Goal: Task Accomplishment & Management: Use online tool/utility

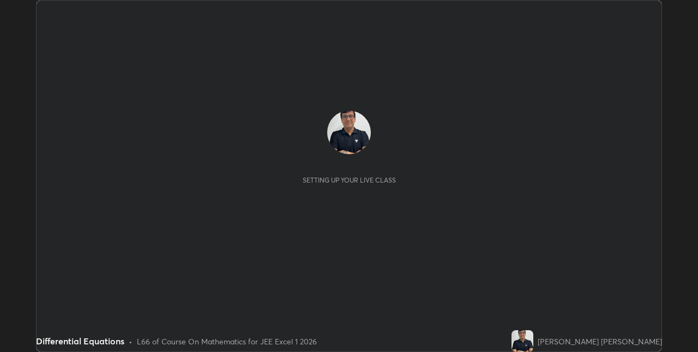
scroll to position [352, 697]
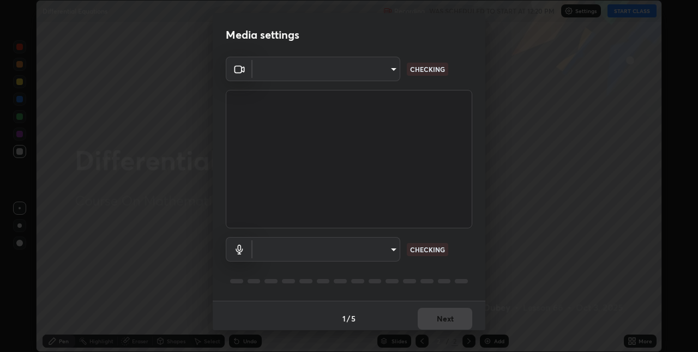
type input "60fceefa1ff133a458e9dacb52b3a7761017f46870fbbe5b76b29231bfb8dda7"
click at [338, 247] on body "Erase all Differential Equations Recording WAS SCHEDULED TO START AT 12:20 PM S…" at bounding box center [349, 176] width 698 height 352
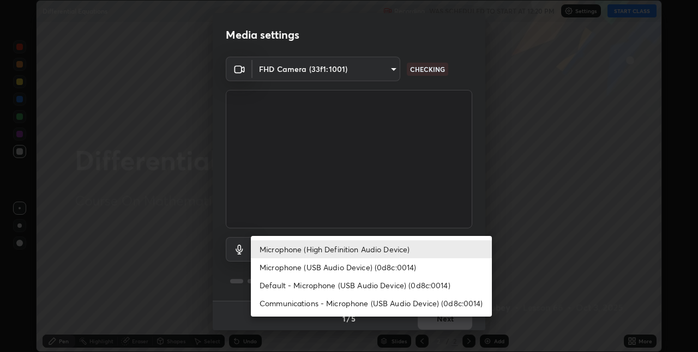
click at [306, 306] on li "Communications - Microphone (USB Audio Device) (0d8c:0014)" at bounding box center [371, 303] width 241 height 18
type input "communications"
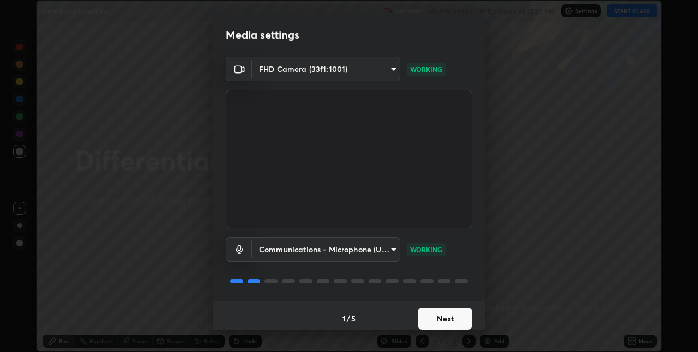
click at [441, 315] on button "Next" at bounding box center [445, 319] width 55 height 22
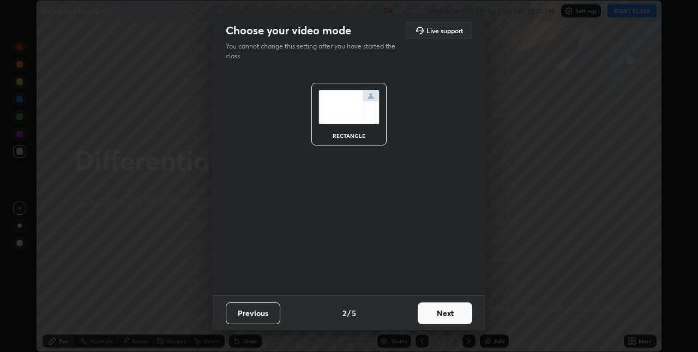
click at [441, 315] on button "Next" at bounding box center [445, 314] width 55 height 22
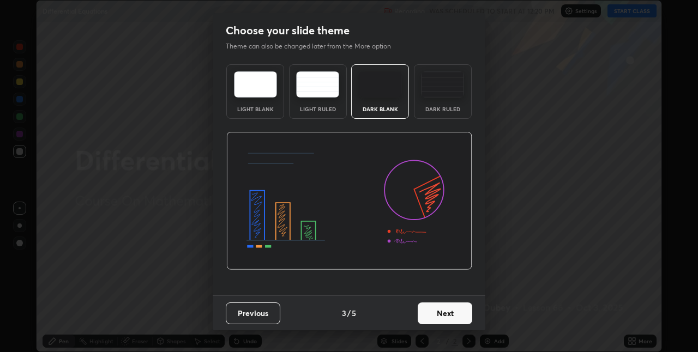
click at [441, 315] on button "Next" at bounding box center [445, 314] width 55 height 22
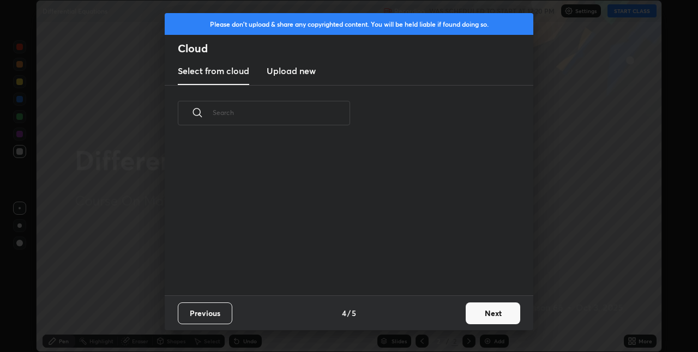
click at [441, 315] on div "Previous 4 / 5 Next" at bounding box center [349, 312] width 368 height 35
click at [497, 310] on button "Next" at bounding box center [492, 314] width 55 height 22
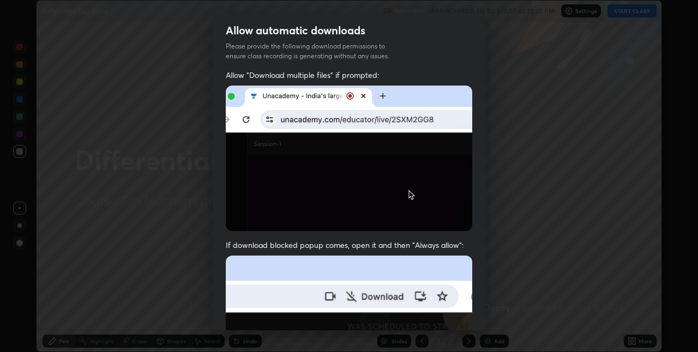
click at [497, 310] on div "Allow automatic downloads Please provide the following download permissions to …" at bounding box center [349, 176] width 698 height 352
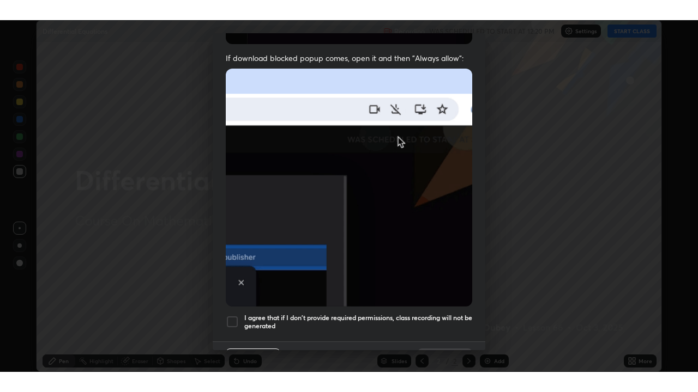
scroll to position [228, 0]
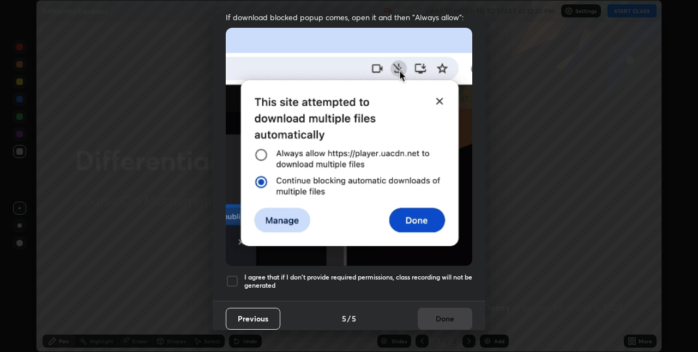
click at [231, 275] on div at bounding box center [232, 281] width 13 height 13
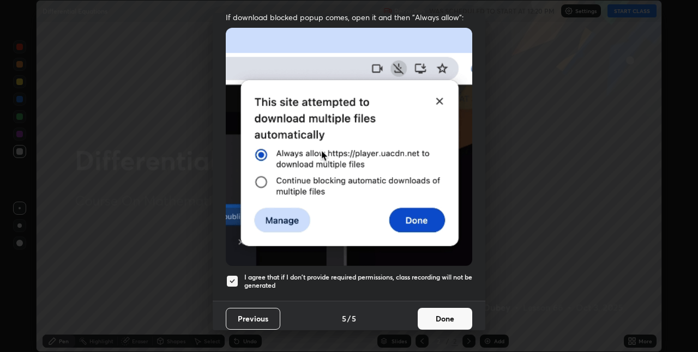
click at [438, 310] on button "Done" at bounding box center [445, 319] width 55 height 22
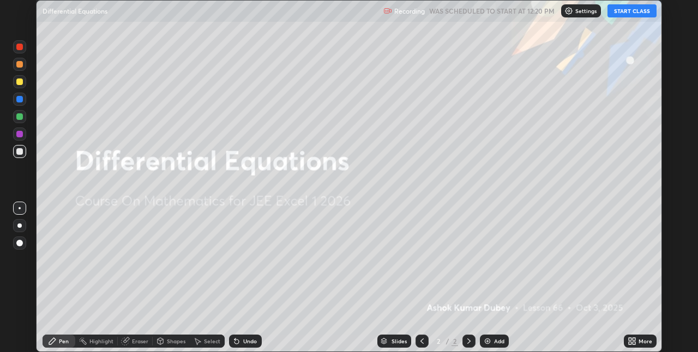
click at [467, 336] on div at bounding box center [468, 341] width 13 height 13
click at [484, 341] on img at bounding box center [487, 341] width 9 height 9
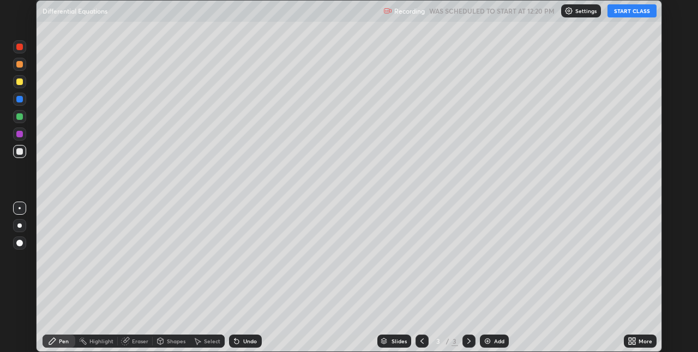
click at [648, 344] on div "More" at bounding box center [640, 341] width 33 height 13
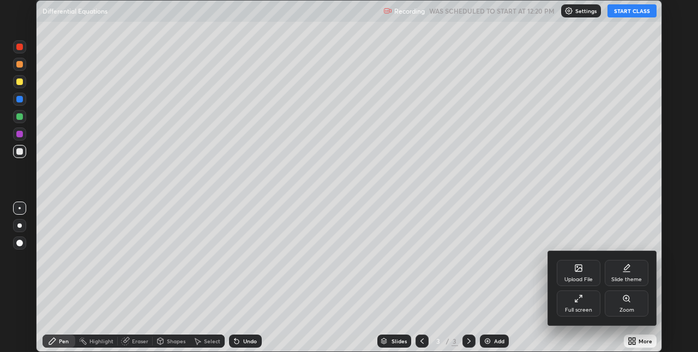
click at [584, 300] on div "Full screen" at bounding box center [579, 304] width 44 height 26
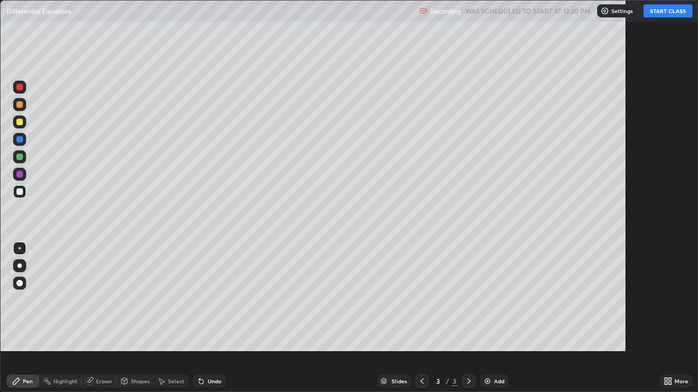
scroll to position [392, 698]
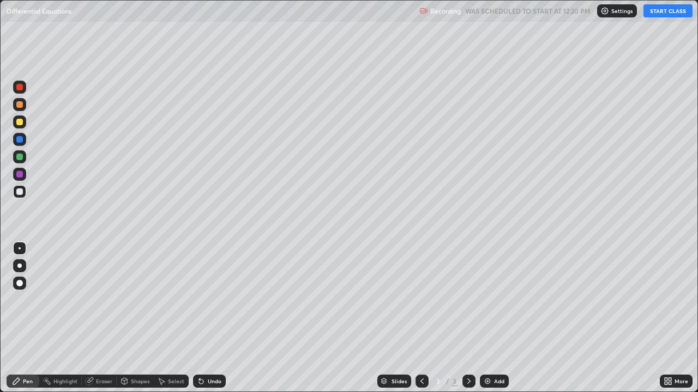
click at [662, 10] on button "START CLASS" at bounding box center [667, 10] width 49 height 13
click at [106, 352] on div "Eraser" at bounding box center [104, 381] width 16 height 5
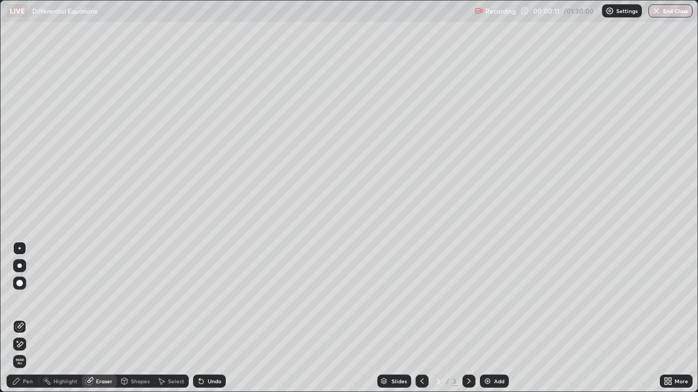
click at [29, 352] on div "Pen" at bounding box center [28, 381] width 10 height 5
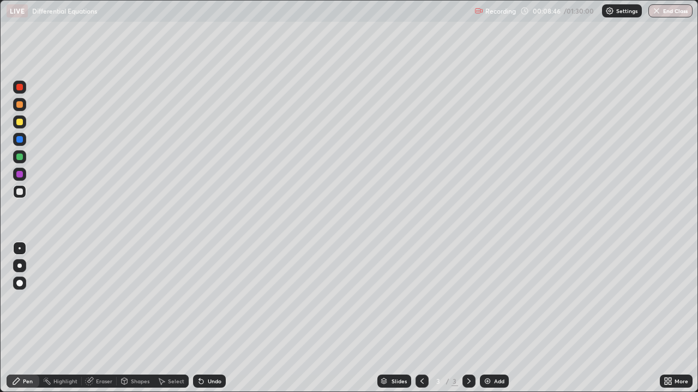
click at [28, 352] on div "Pen" at bounding box center [28, 381] width 10 height 5
click at [100, 352] on div "Eraser" at bounding box center [99, 381] width 35 height 13
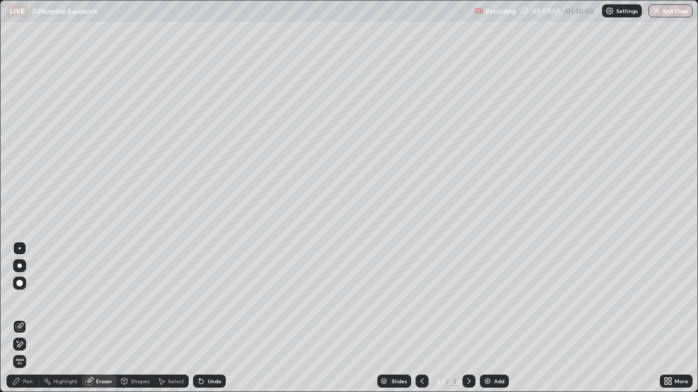
click at [21, 352] on div "Erase all" at bounding box center [19, 361] width 13 height 13
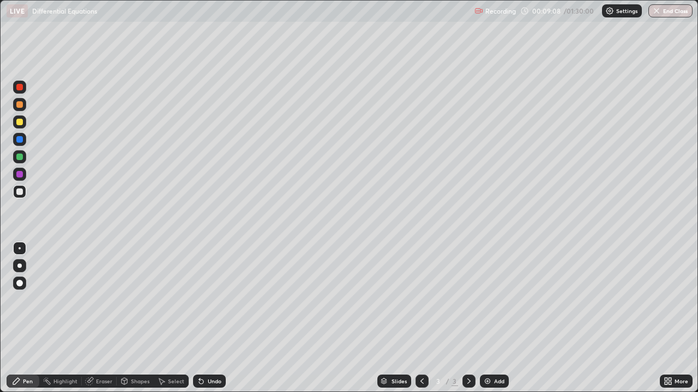
click at [463, 352] on div at bounding box center [468, 381] width 13 height 13
click at [486, 352] on img at bounding box center [487, 381] width 9 height 9
click at [419, 352] on icon at bounding box center [422, 381] width 9 height 9
click at [19, 123] on div at bounding box center [19, 122] width 7 height 7
click at [470, 352] on icon at bounding box center [468, 381] width 9 height 9
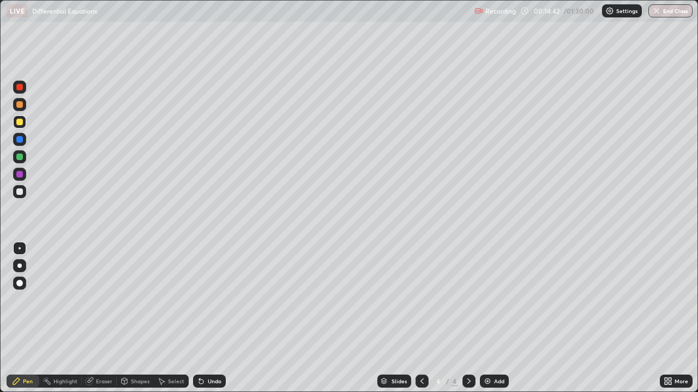
click at [419, 352] on icon at bounding box center [422, 381] width 9 height 9
click at [470, 352] on icon at bounding box center [468, 381] width 9 height 9
click at [418, 352] on icon at bounding box center [422, 381] width 9 height 9
click at [469, 352] on icon at bounding box center [468, 381] width 9 height 9
click at [199, 352] on icon at bounding box center [201, 381] width 9 height 9
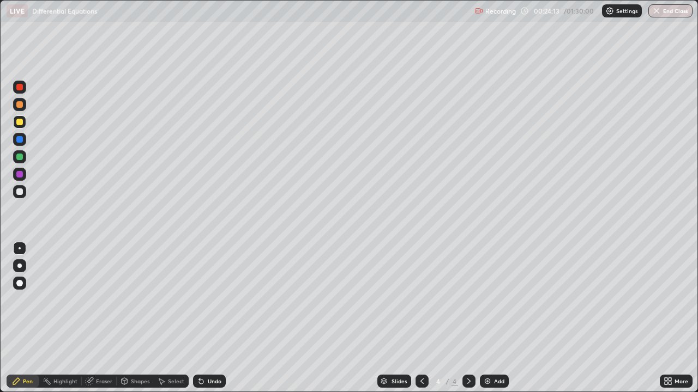
click at [467, 352] on icon at bounding box center [468, 381] width 3 height 5
click at [484, 352] on img at bounding box center [487, 381] width 9 height 9
click at [20, 155] on div at bounding box center [19, 157] width 7 height 7
click at [470, 352] on icon at bounding box center [468, 381] width 9 height 9
click at [486, 352] on img at bounding box center [487, 381] width 9 height 9
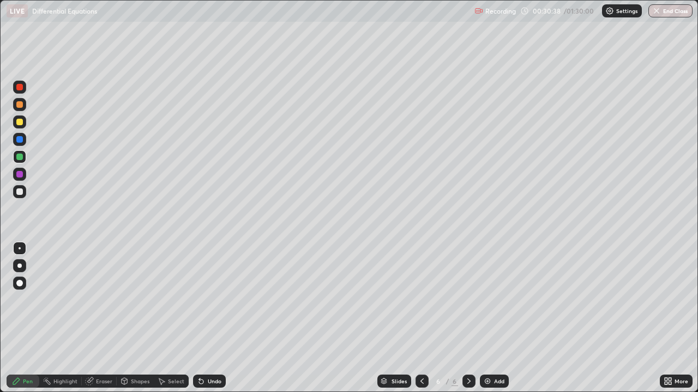
click at [420, 352] on icon at bounding box center [422, 381] width 9 height 9
click at [419, 352] on icon at bounding box center [422, 381] width 9 height 9
click at [469, 352] on icon at bounding box center [468, 381] width 9 height 9
click at [421, 352] on div at bounding box center [421, 381] width 13 height 13
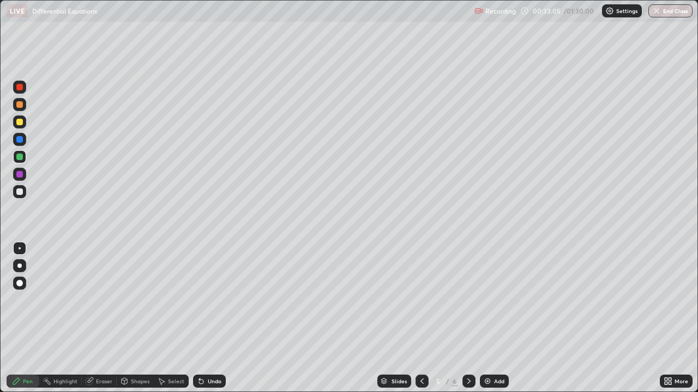
click at [471, 352] on icon at bounding box center [468, 381] width 9 height 9
click at [421, 352] on icon at bounding box center [422, 381] width 9 height 9
click at [463, 352] on div at bounding box center [468, 381] width 13 height 13
click at [469, 352] on icon at bounding box center [468, 381] width 9 height 9
click at [487, 352] on img at bounding box center [487, 381] width 9 height 9
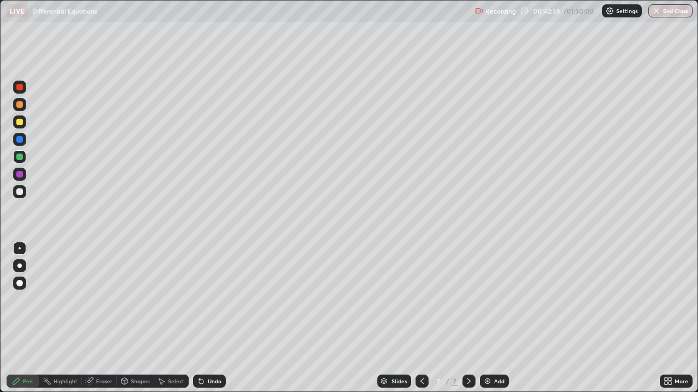
click at [468, 352] on icon at bounding box center [468, 381] width 3 height 5
click at [471, 352] on icon at bounding box center [468, 381] width 9 height 9
click at [470, 352] on icon at bounding box center [468, 381] width 9 height 9
click at [485, 352] on img at bounding box center [487, 381] width 9 height 9
click at [104, 352] on div "Eraser" at bounding box center [104, 381] width 16 height 5
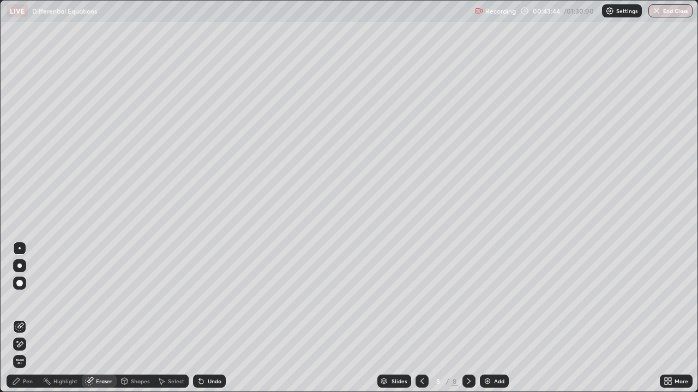
click at [26, 352] on div "Pen" at bounding box center [28, 381] width 10 height 5
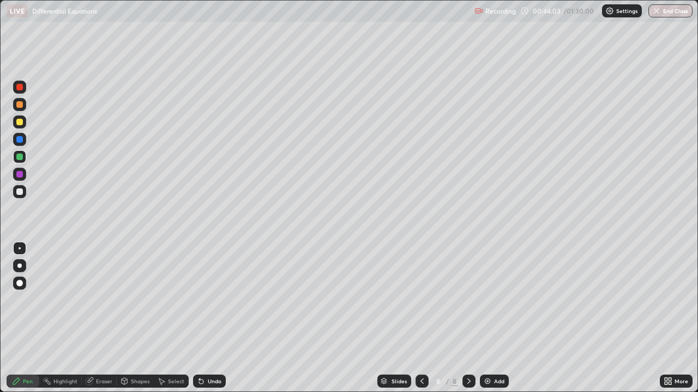
click at [106, 352] on div "Eraser" at bounding box center [104, 381] width 16 height 5
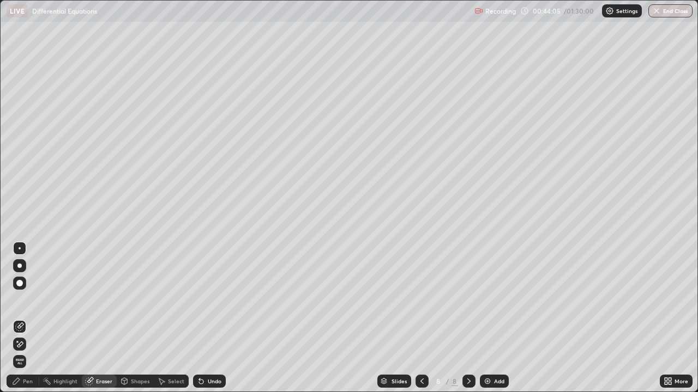
click at [29, 352] on div "Pen" at bounding box center [28, 381] width 10 height 5
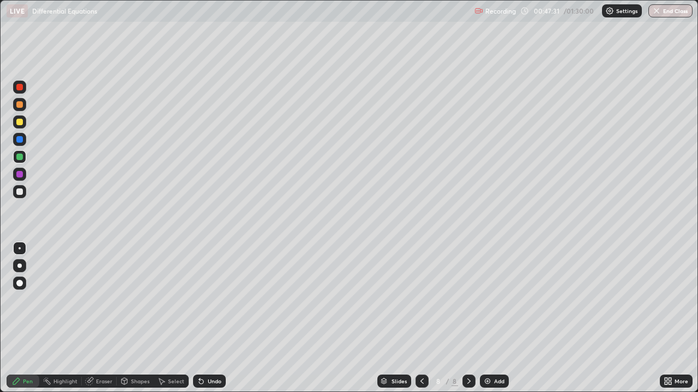
click at [102, 352] on div "Eraser" at bounding box center [104, 381] width 16 height 5
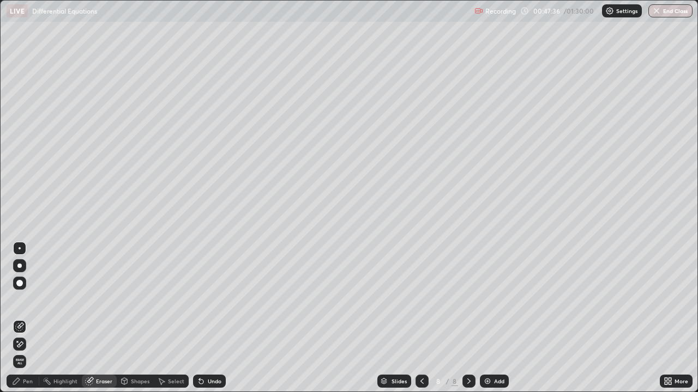
click at [29, 352] on div "Pen" at bounding box center [28, 381] width 10 height 5
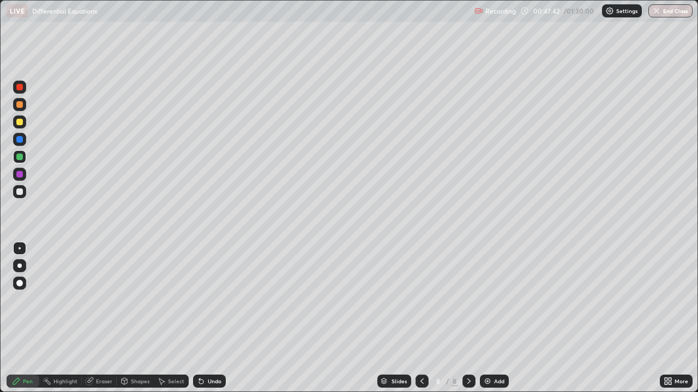
click at [105, 352] on div "Eraser" at bounding box center [104, 381] width 16 height 5
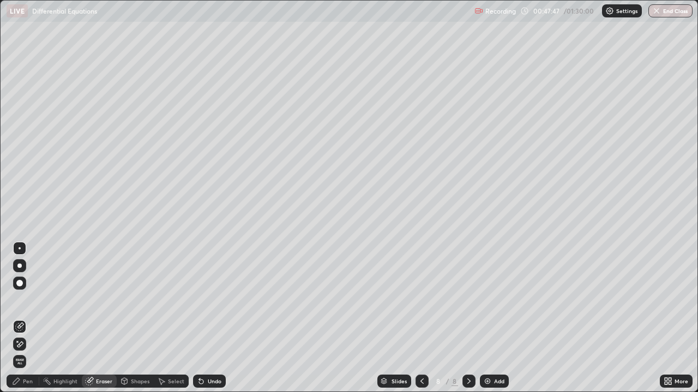
click at [34, 352] on div "Pen" at bounding box center [23, 381] width 33 height 13
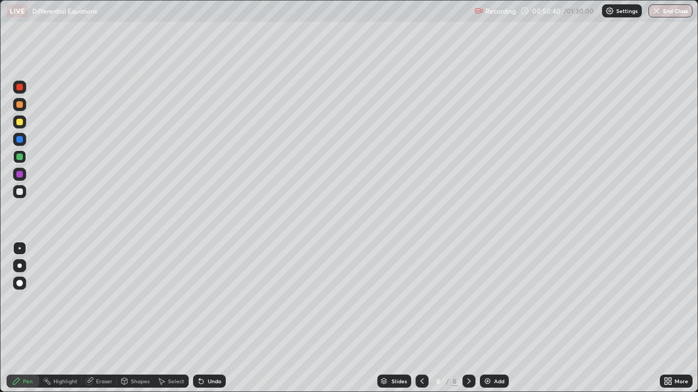
click at [469, 352] on icon at bounding box center [468, 381] width 9 height 9
click at [483, 352] on img at bounding box center [487, 381] width 9 height 9
click at [421, 352] on icon at bounding box center [422, 381] width 9 height 9
click at [467, 352] on icon at bounding box center [468, 381] width 9 height 9
click at [422, 352] on icon at bounding box center [422, 381] width 9 height 9
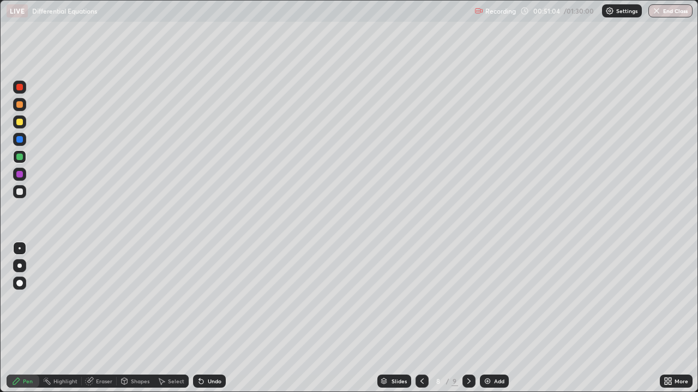
click at [466, 352] on icon at bounding box center [468, 381] width 9 height 9
click at [421, 352] on icon at bounding box center [422, 381] width 9 height 9
click at [488, 352] on img at bounding box center [487, 381] width 9 height 9
click at [473, 352] on div at bounding box center [468, 381] width 13 height 13
click at [466, 352] on icon at bounding box center [468, 381] width 9 height 9
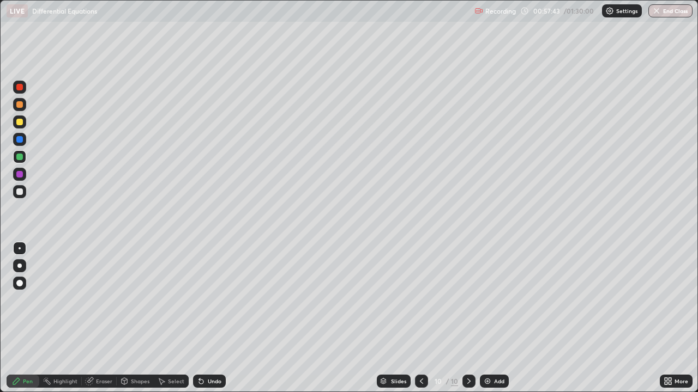
click at [488, 352] on img at bounding box center [487, 381] width 9 height 9
click at [103, 352] on div "Eraser" at bounding box center [99, 381] width 35 height 13
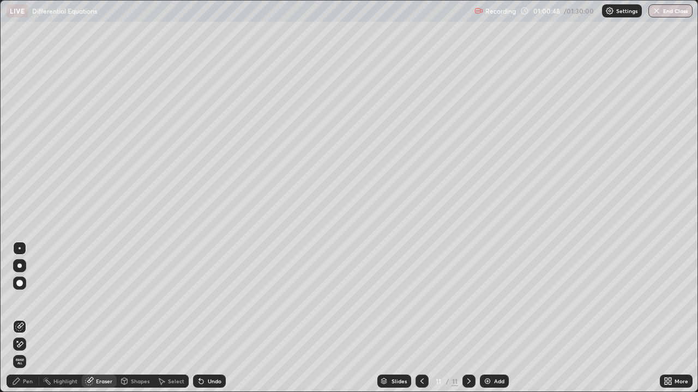
click at [29, 352] on div "Pen" at bounding box center [23, 381] width 33 height 13
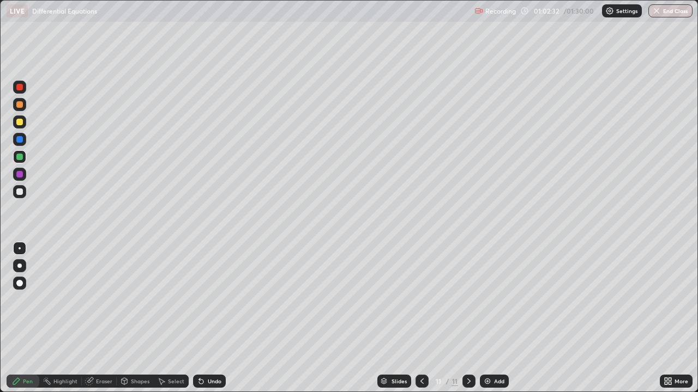
click at [467, 352] on icon at bounding box center [468, 381] width 9 height 9
click at [486, 352] on img at bounding box center [487, 381] width 9 height 9
click at [106, 352] on div "Eraser" at bounding box center [104, 381] width 16 height 5
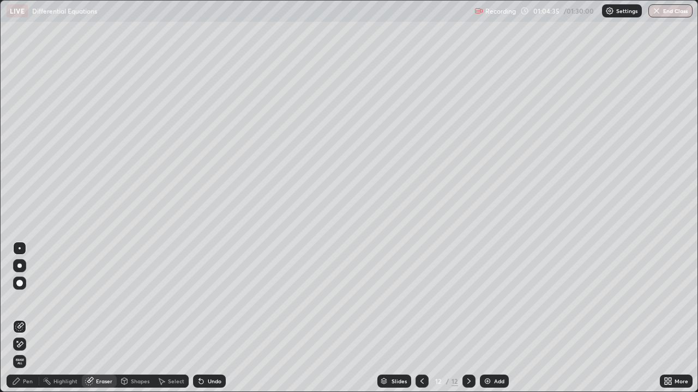
click at [28, 352] on div "Pen" at bounding box center [28, 381] width 10 height 5
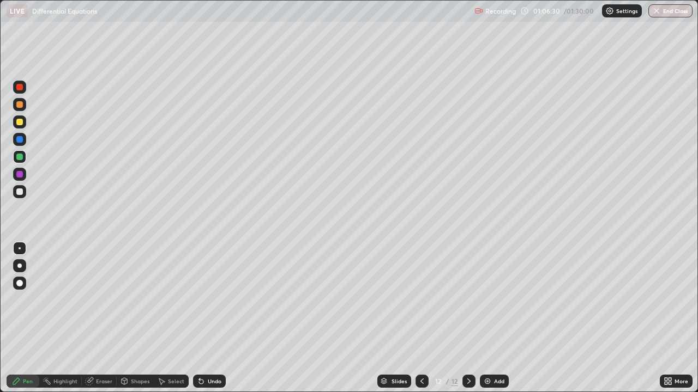
click at [105, 352] on div "Eraser" at bounding box center [104, 381] width 16 height 5
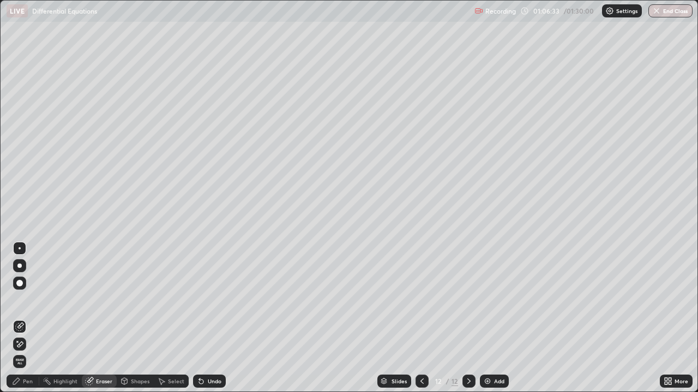
click at [26, 352] on div "Pen" at bounding box center [28, 381] width 10 height 5
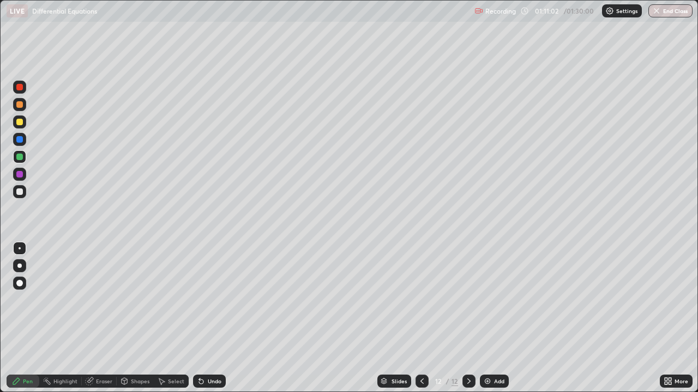
click at [485, 352] on img at bounding box center [487, 381] width 9 height 9
click at [424, 352] on icon at bounding box center [422, 381] width 9 height 9
click at [473, 352] on div at bounding box center [468, 381] width 13 height 13
click at [102, 352] on div "Eraser" at bounding box center [104, 381] width 16 height 5
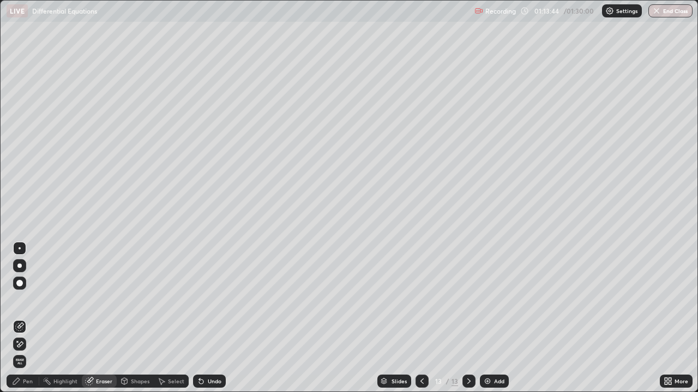
click at [29, 352] on div "Pen" at bounding box center [28, 381] width 10 height 5
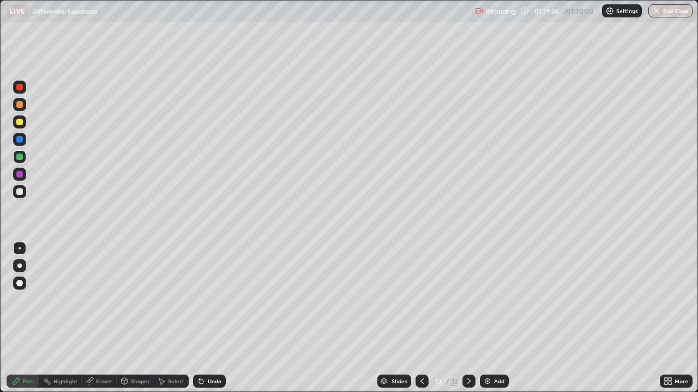
click at [108, 352] on div "Eraser" at bounding box center [104, 381] width 16 height 5
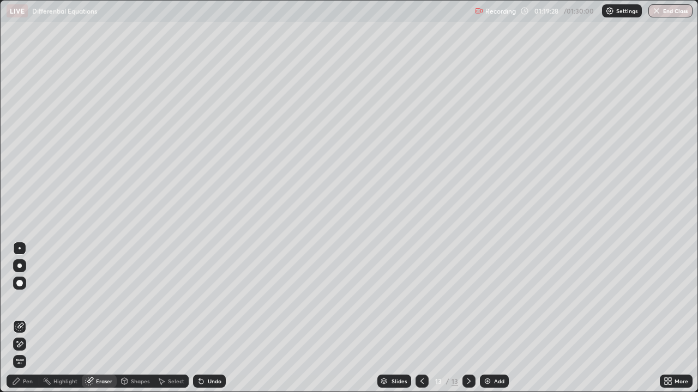
click at [28, 352] on div "Pen" at bounding box center [23, 381] width 33 height 13
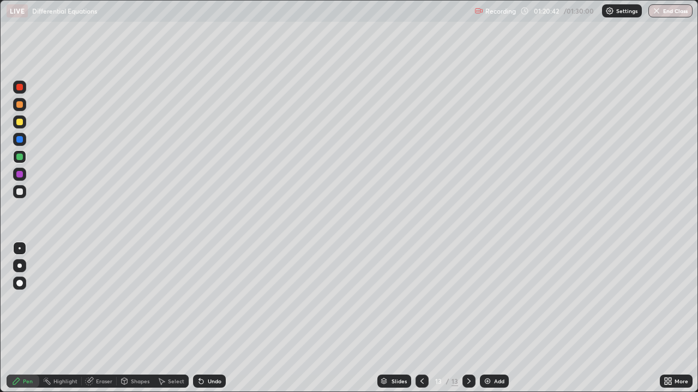
click at [469, 352] on icon at bounding box center [468, 381] width 9 height 9
click at [486, 352] on img at bounding box center [487, 381] width 9 height 9
click at [20, 193] on div at bounding box center [19, 192] width 7 height 7
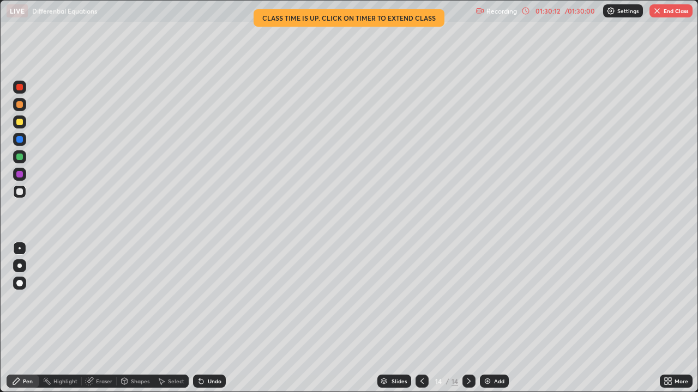
click at [677, 7] on button "End Class" at bounding box center [670, 10] width 43 height 13
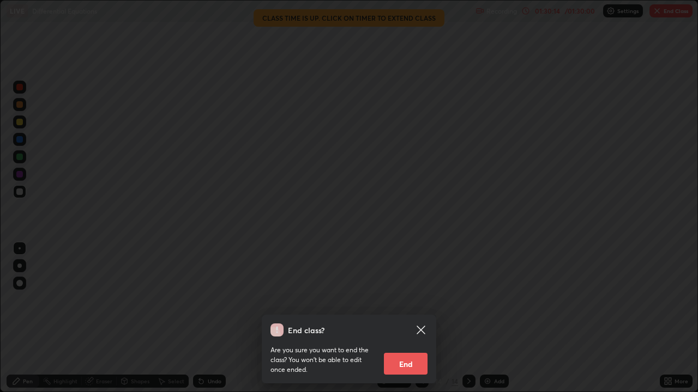
click at [415, 352] on button "End" at bounding box center [406, 364] width 44 height 22
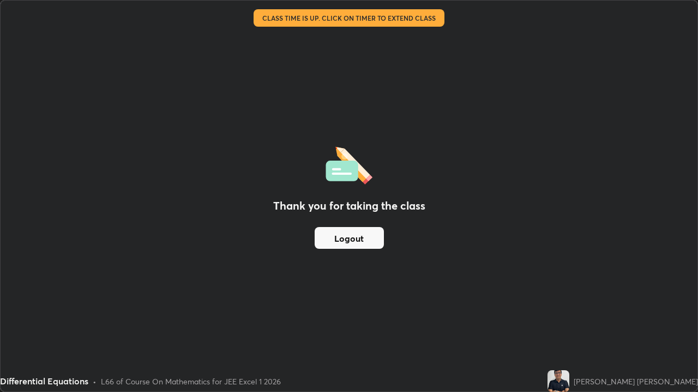
click at [343, 244] on button "Logout" at bounding box center [349, 238] width 69 height 22
